Goal: Information Seeking & Learning: Learn about a topic

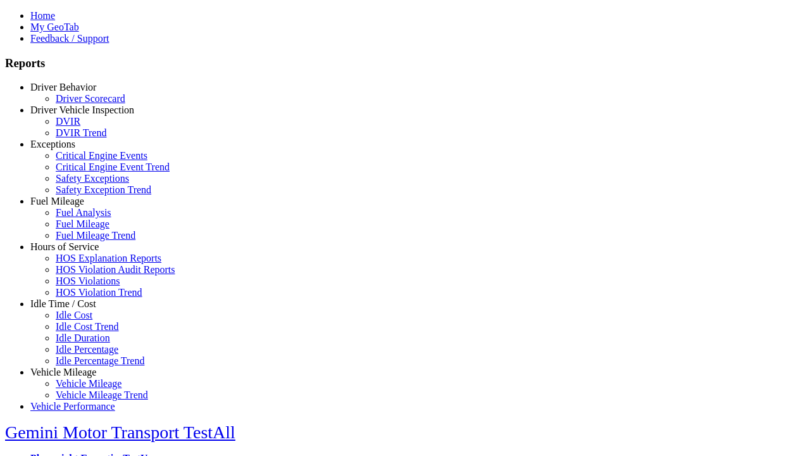
click at [73, 309] on link "Idle Time / Cost" at bounding box center [63, 303] width 66 height 11
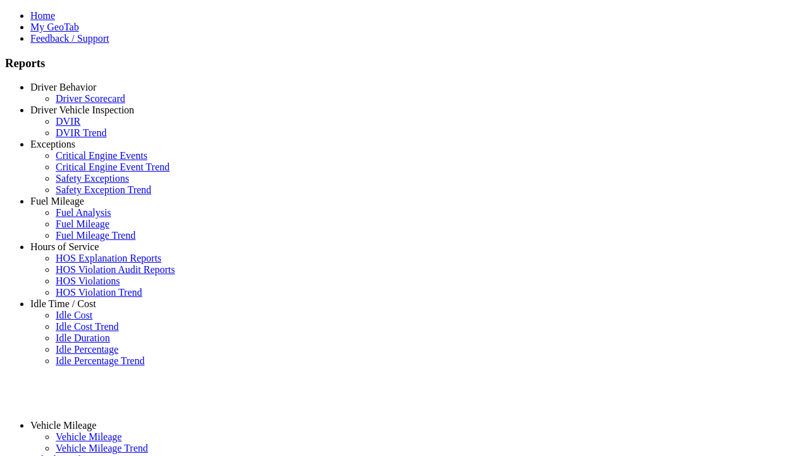
click at [82, 332] on link "Idle Cost Trend" at bounding box center [87, 326] width 63 height 11
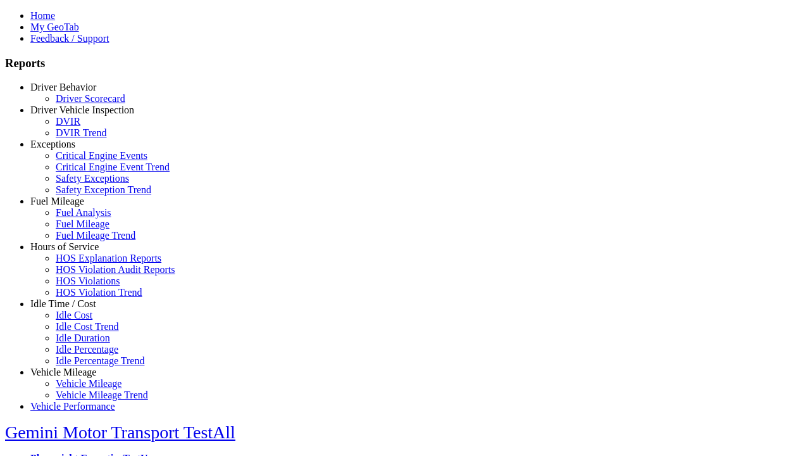
select select
type input "*********"
